Goal: Information Seeking & Learning: Understand process/instructions

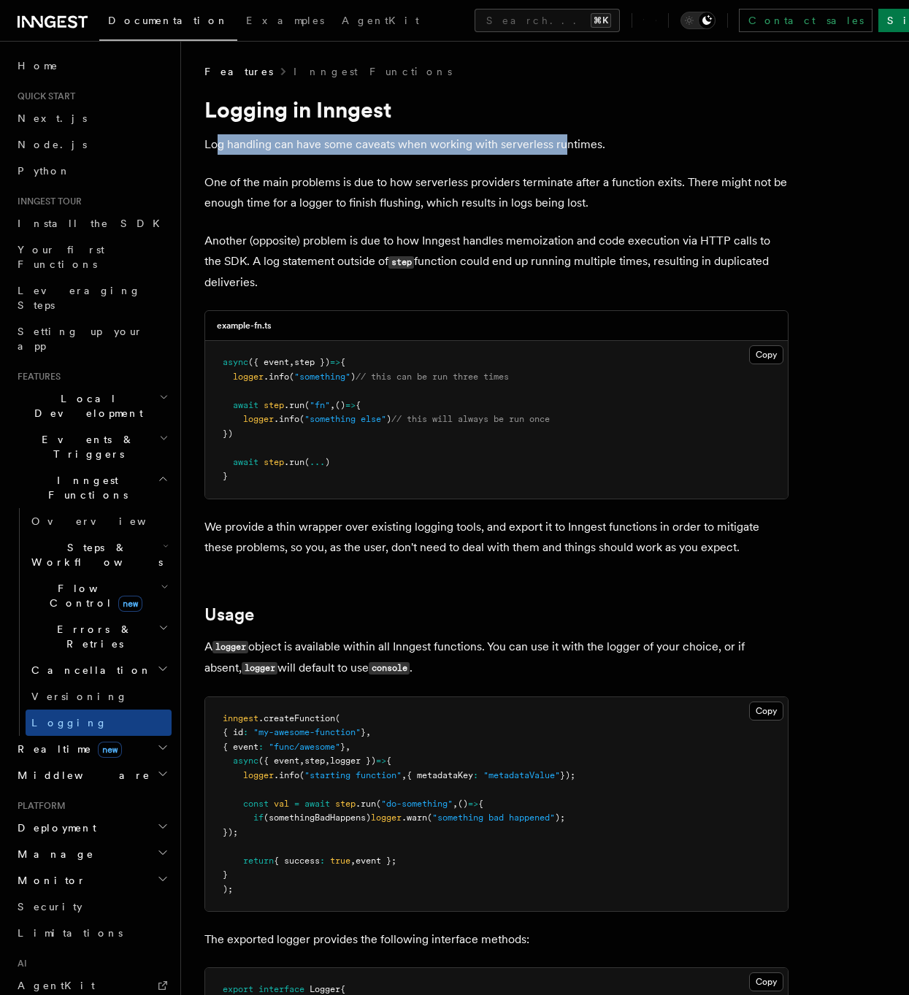
drag, startPoint x: 218, startPoint y: 146, endPoint x: 562, endPoint y: 150, distance: 343.8
click at [562, 150] on p "Log handling can have some caveats when working with serverless runtimes." at bounding box center [496, 144] width 584 height 20
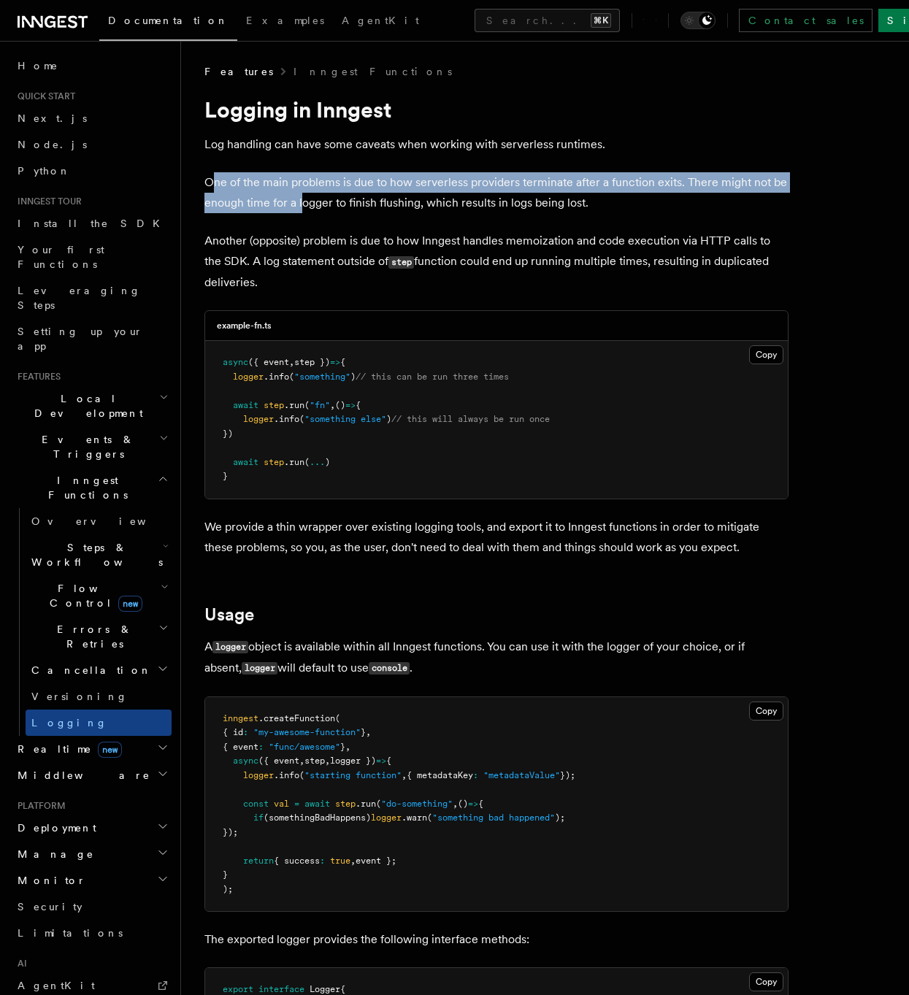
drag, startPoint x: 220, startPoint y: 185, endPoint x: 300, endPoint y: 209, distance: 83.3
click at [300, 209] on p "One of the main problems is due to how serverless providers terminate after a f…" at bounding box center [496, 192] width 584 height 41
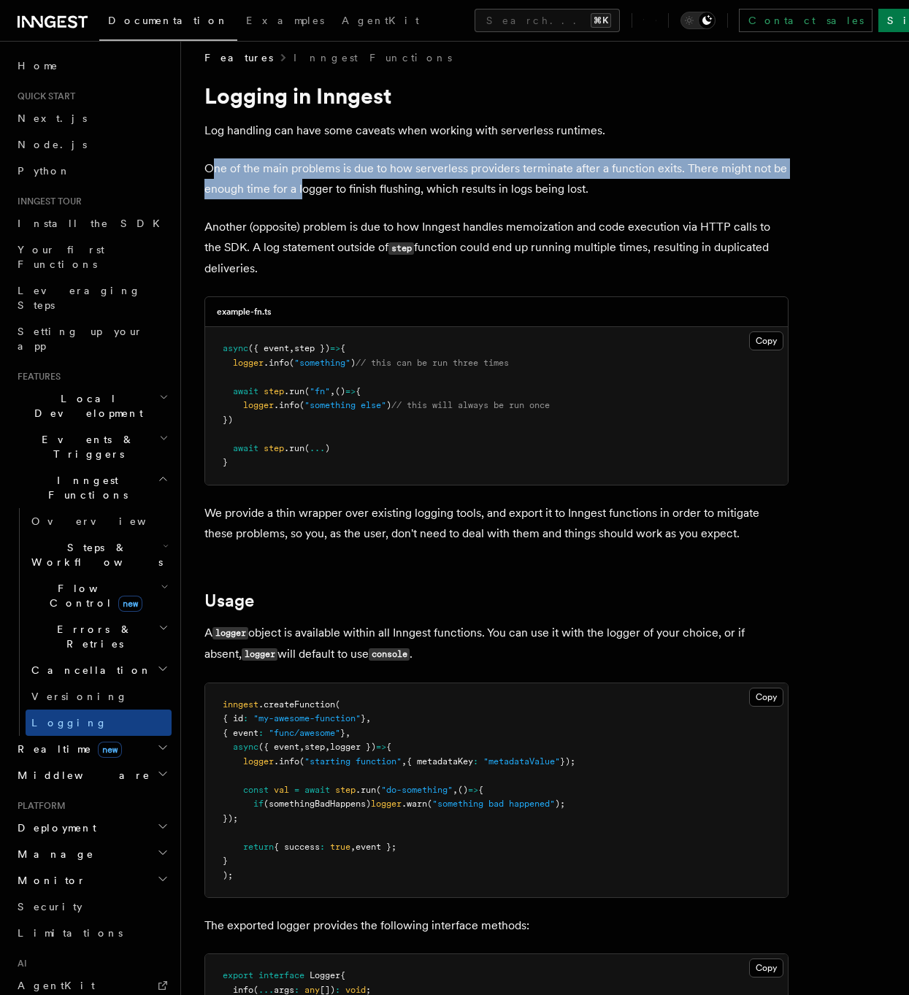
scroll to position [190, 0]
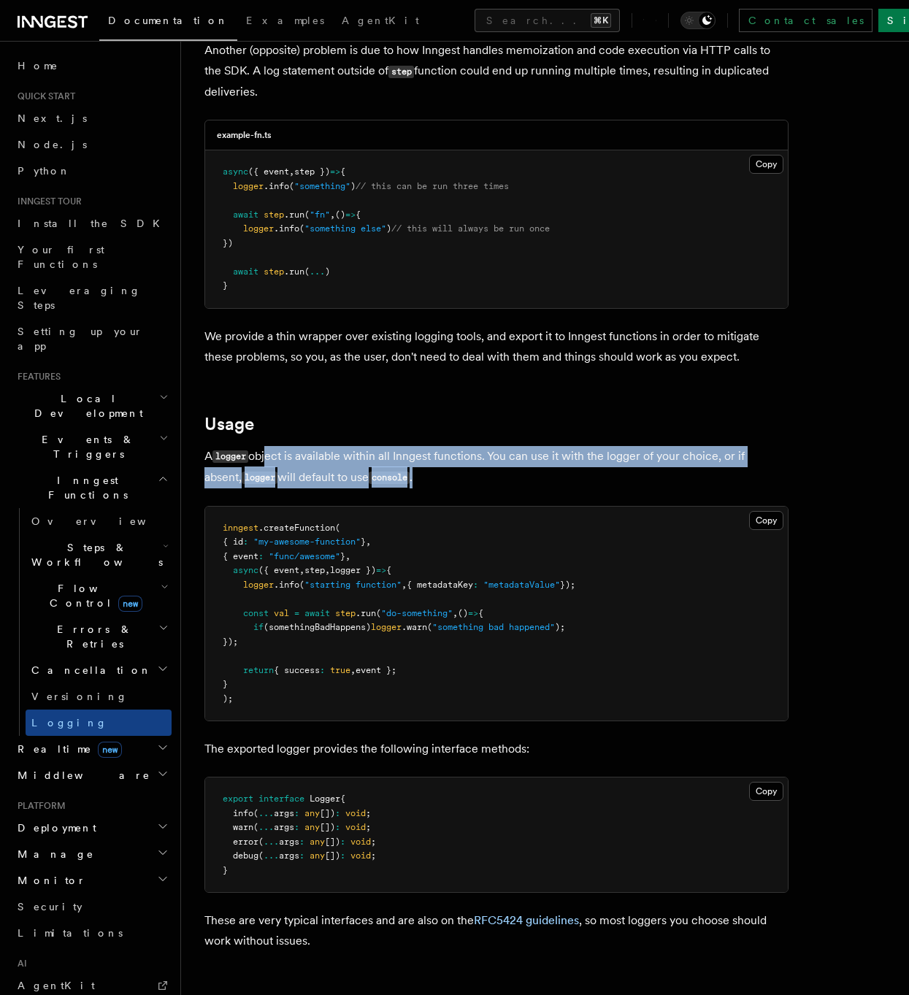
drag, startPoint x: 265, startPoint y: 457, endPoint x: 558, endPoint y: 467, distance: 292.8
click at [558, 467] on p "A logger object is available within all Inngest functions. You can use it with …" at bounding box center [496, 467] width 584 height 42
click at [407, 464] on p "A logger object is available within all Inngest functions. You can use it with …" at bounding box center [496, 467] width 584 height 42
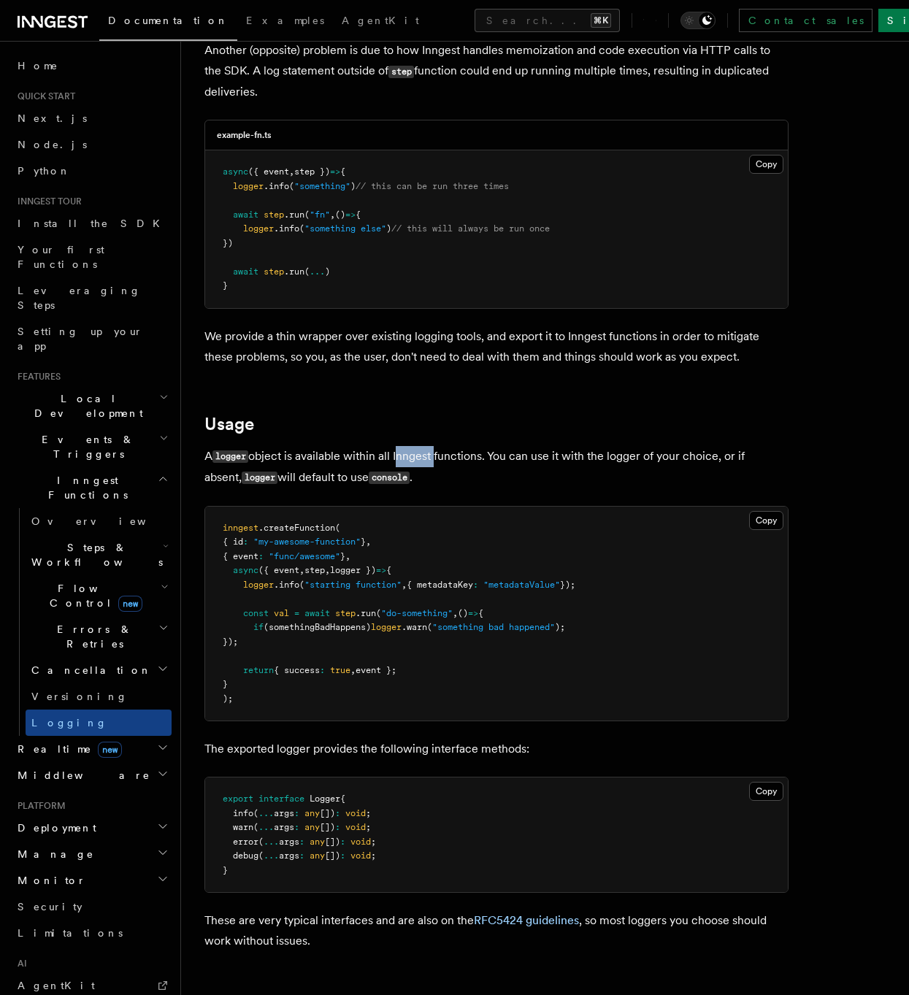
click at [407, 464] on p "A logger object is available within all Inngest functions. You can use it with …" at bounding box center [496, 467] width 584 height 42
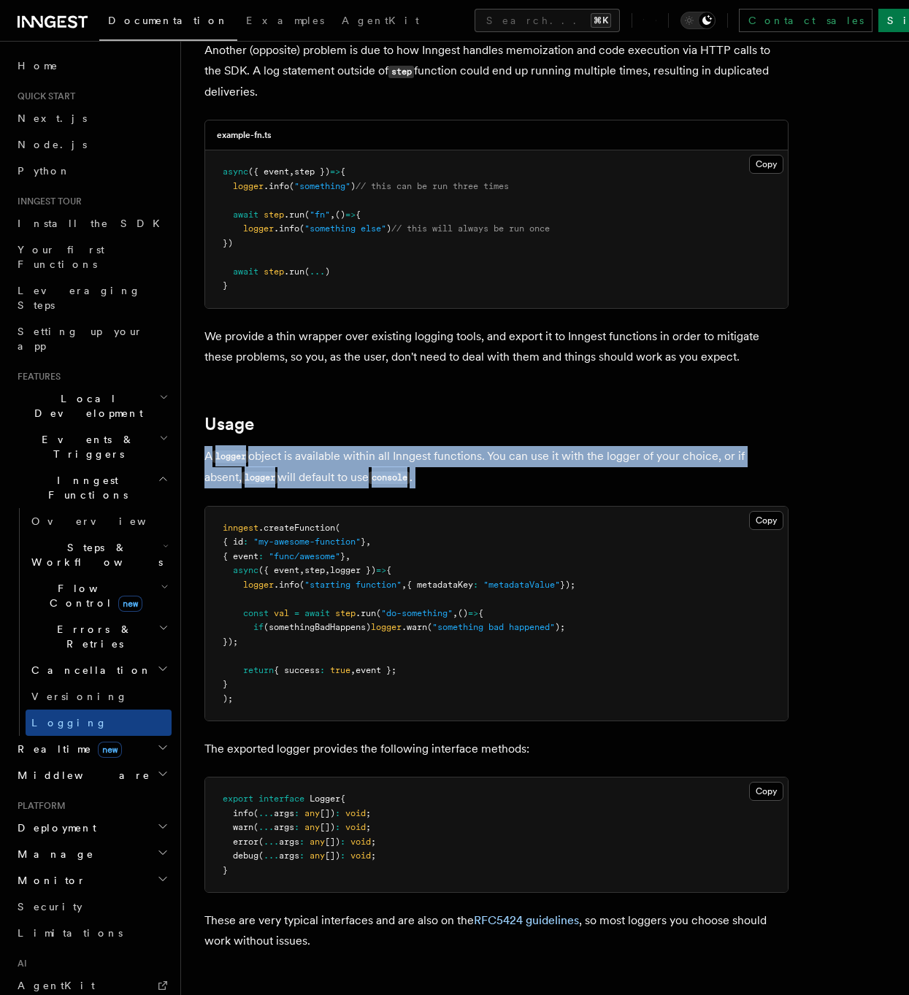
click at [407, 464] on p "A logger object is available within all Inngest functions. You can use it with …" at bounding box center [496, 467] width 584 height 42
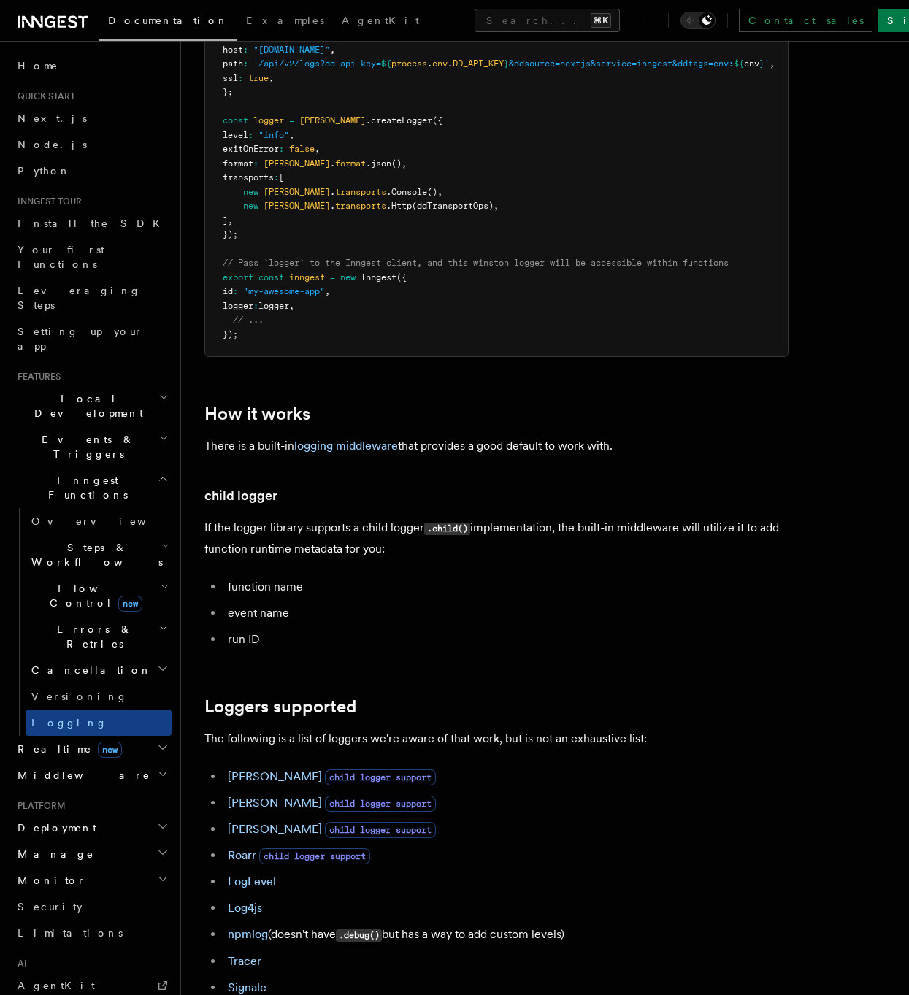
scroll to position [1494, 0]
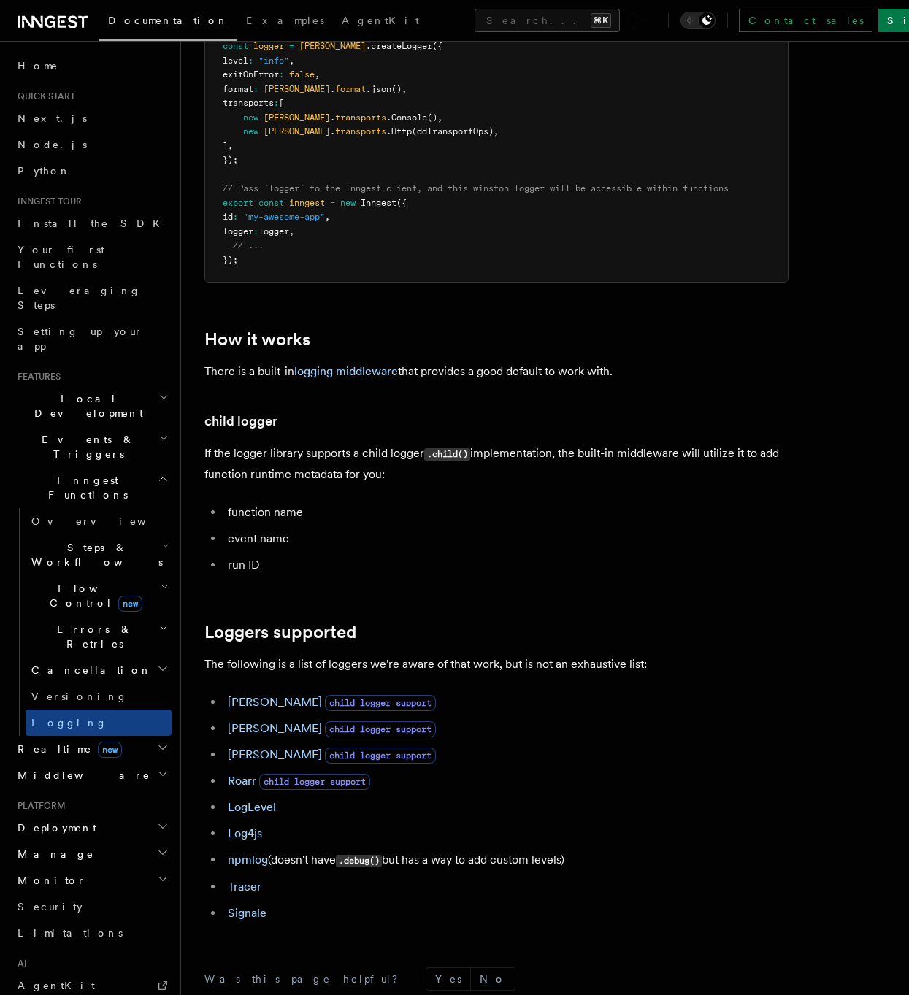
drag, startPoint x: 644, startPoint y: 450, endPoint x: 415, endPoint y: 439, distance: 229.4
click at [213, 431] on link "child logger" at bounding box center [240, 421] width 73 height 20
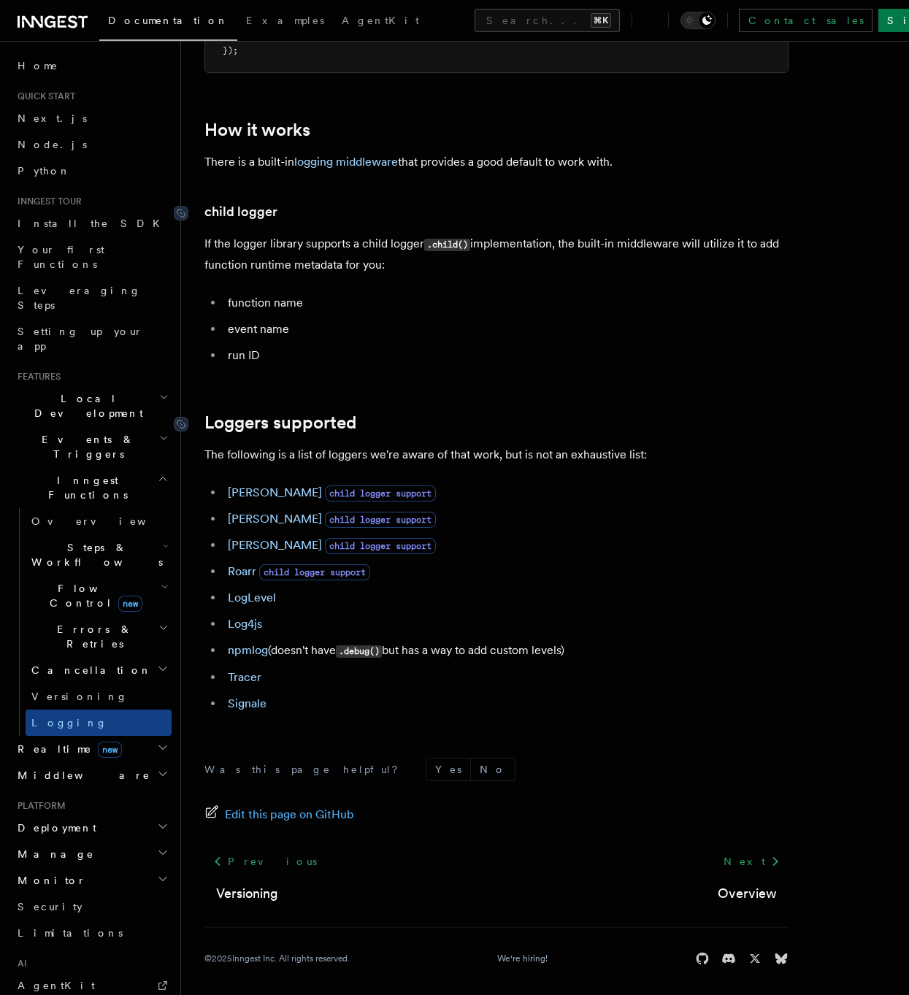
scroll to position [1722, 0]
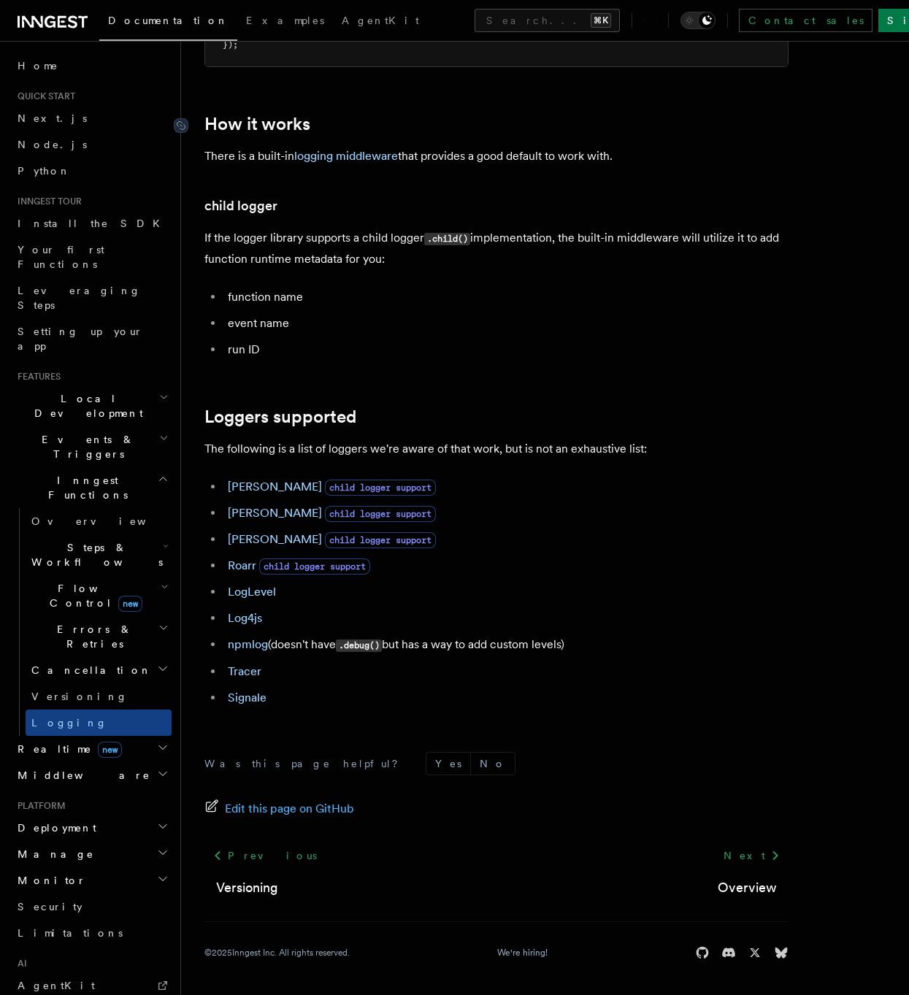
click at [248, 128] on link "How it works" at bounding box center [257, 124] width 106 height 20
click at [180, 124] on icon at bounding box center [181, 126] width 8 height 8
